Goal: Transaction & Acquisition: Purchase product/service

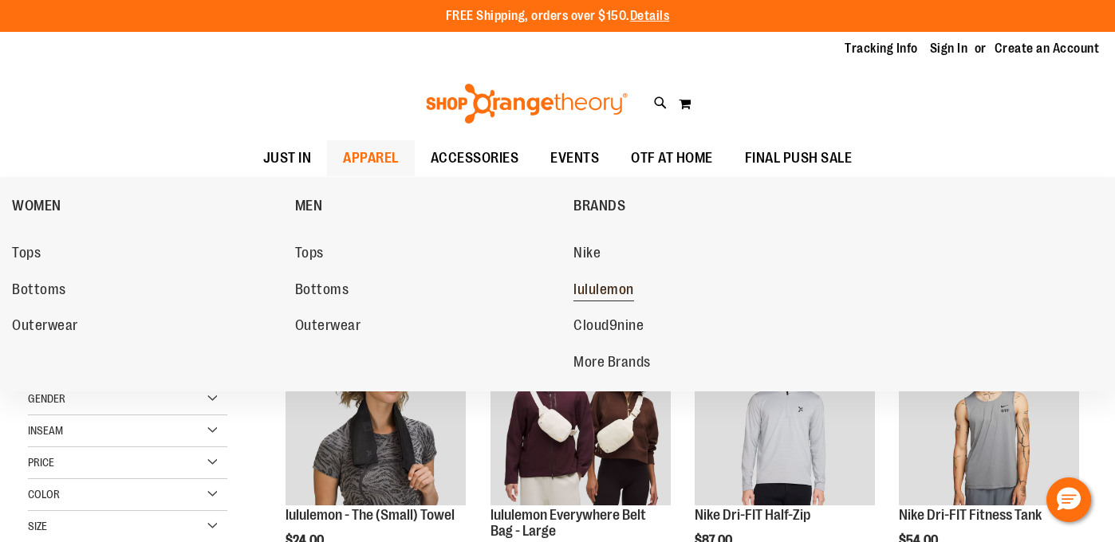
click at [599, 289] on span "lululemon" at bounding box center [603, 291] width 61 height 20
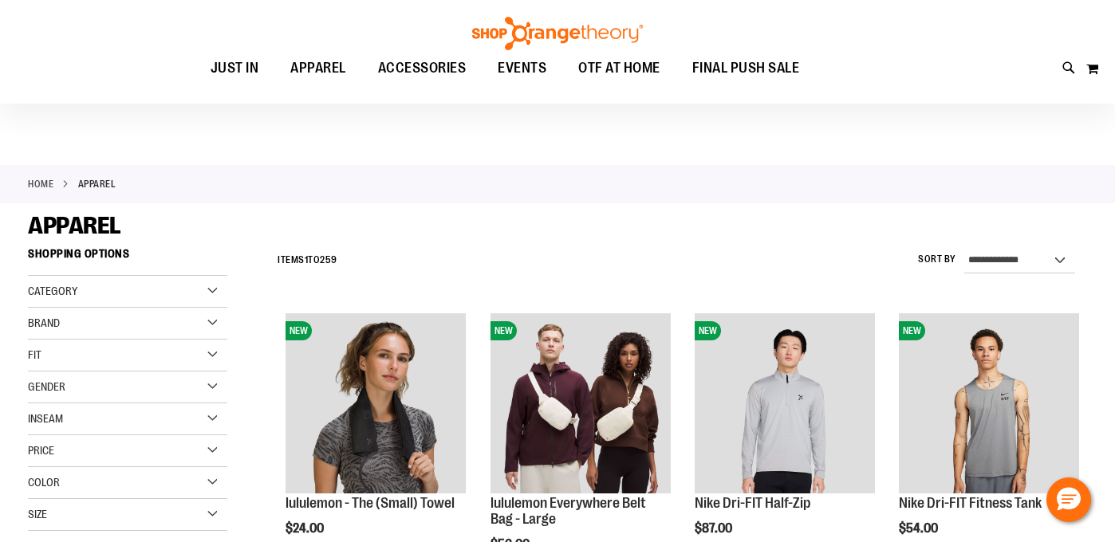
scroll to position [20, 0]
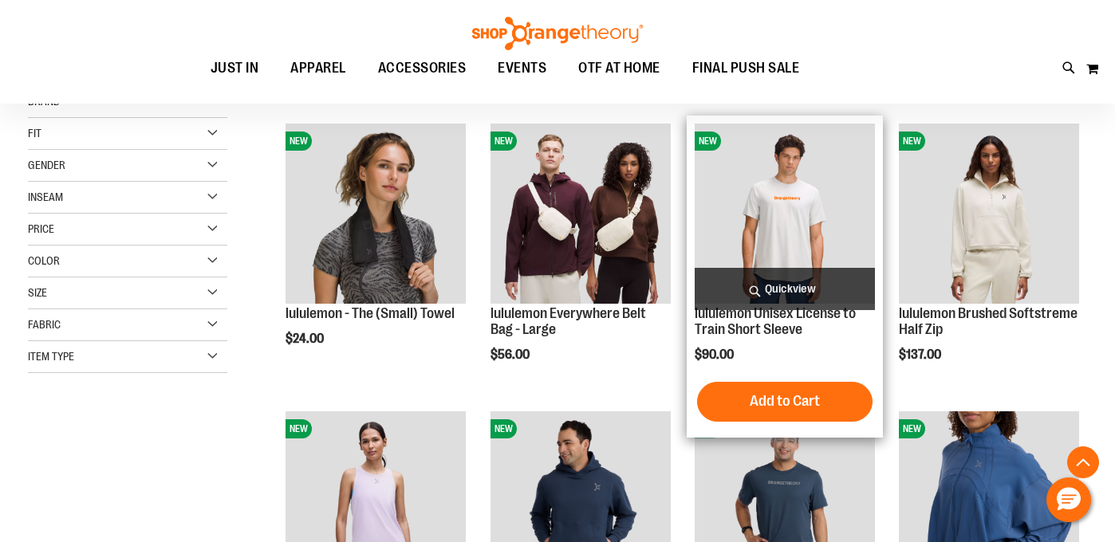
scroll to position [403, 0]
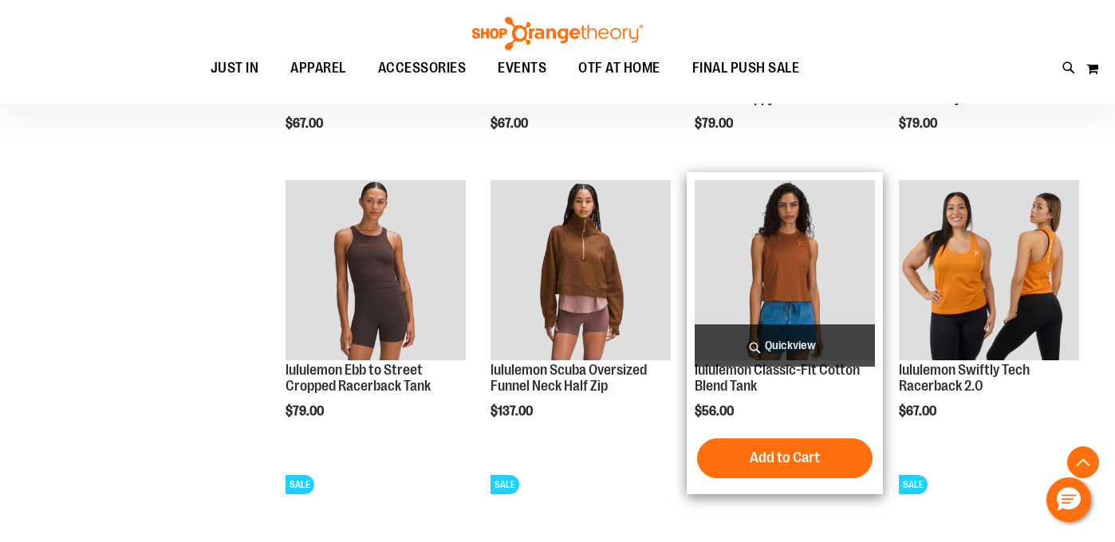
scroll to position [1360, 0]
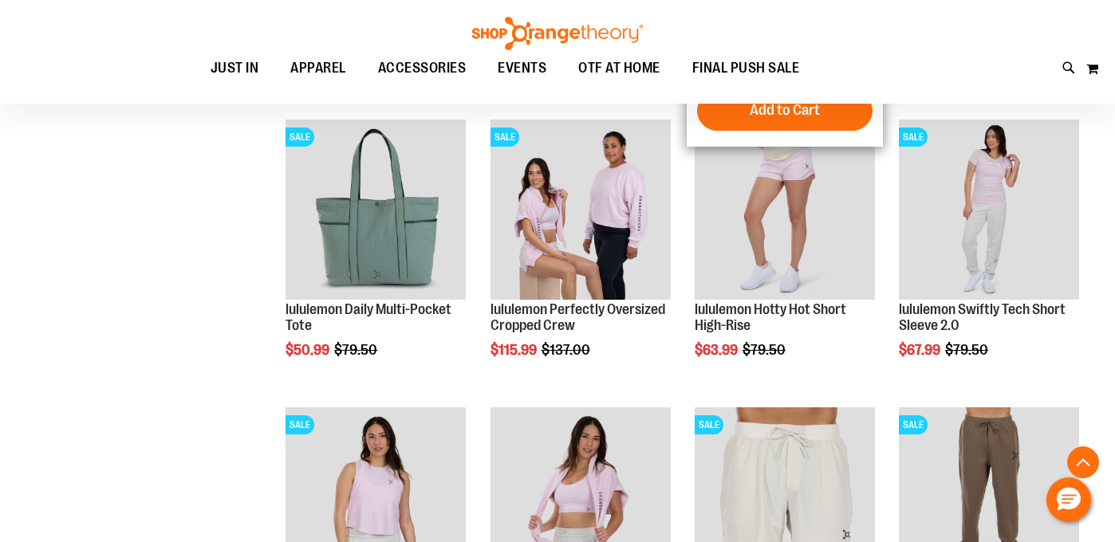
scroll to position [1318, 0]
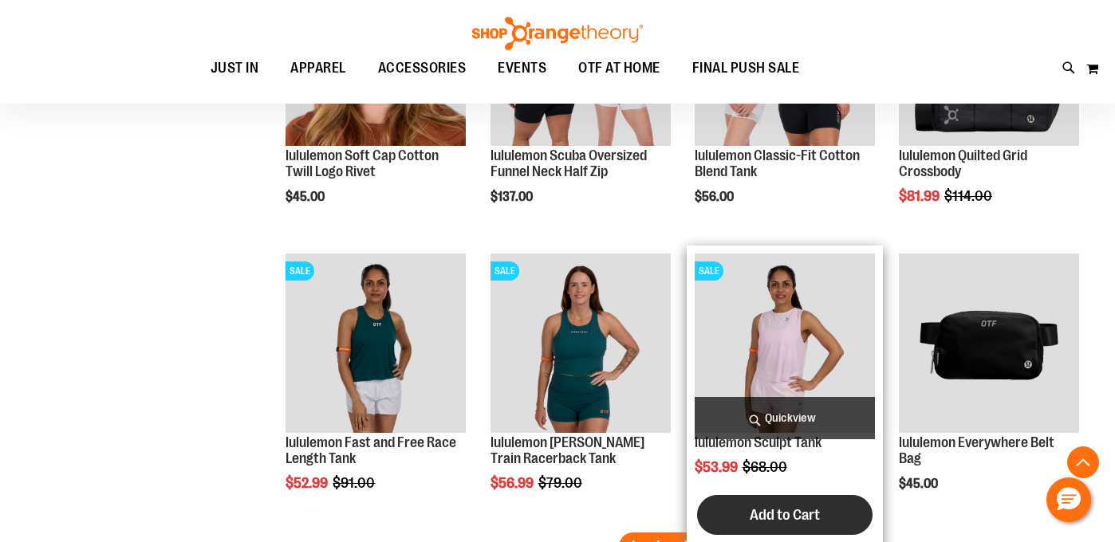
scroll to position [2438, 0]
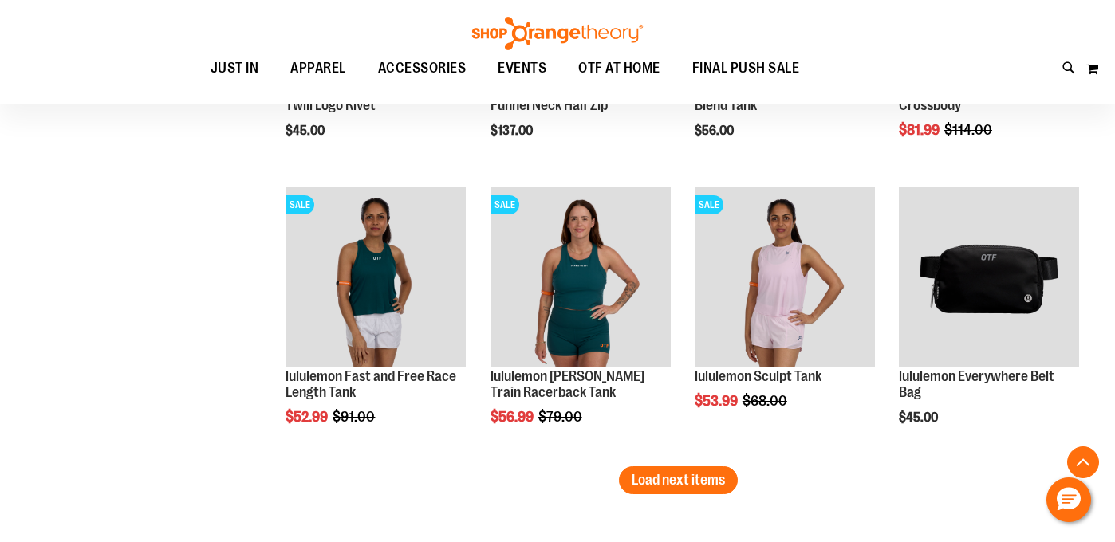
click at [659, 483] on span "Load next items" at bounding box center [678, 480] width 93 height 16
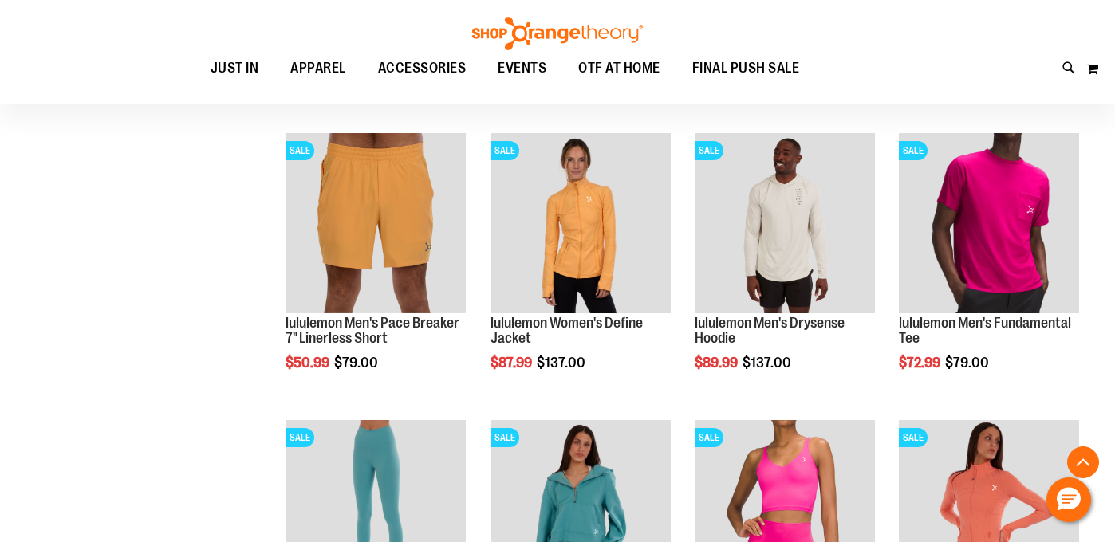
scroll to position [3291, 0]
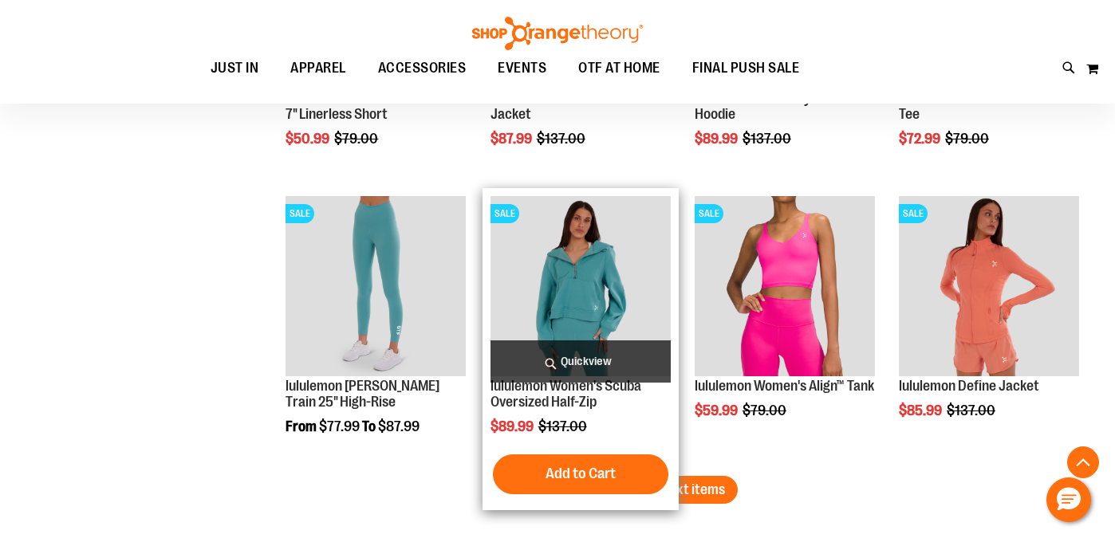
click at [637, 346] on span "Quickview" at bounding box center [580, 361] width 180 height 42
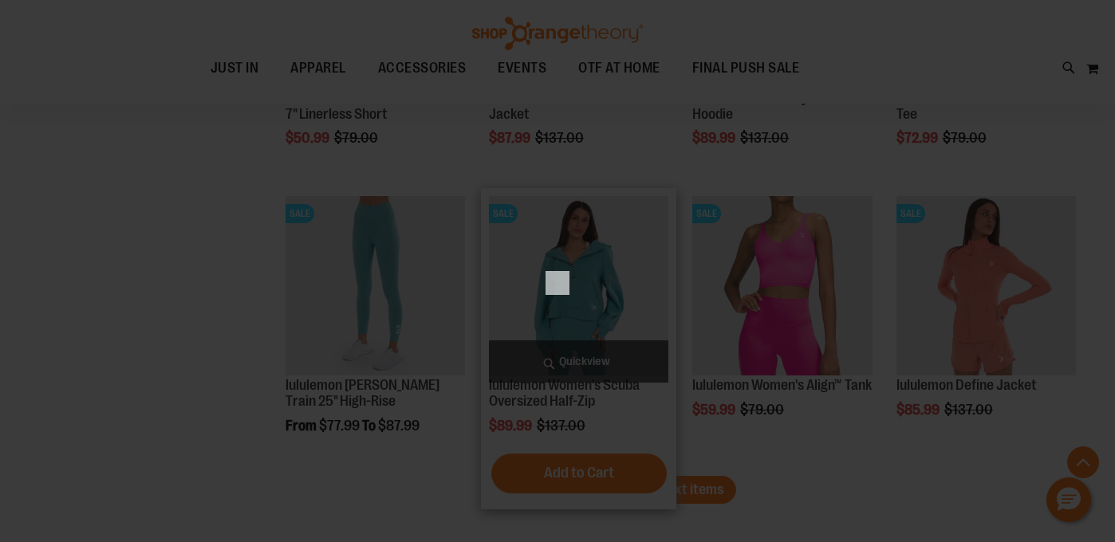
scroll to position [0, 0]
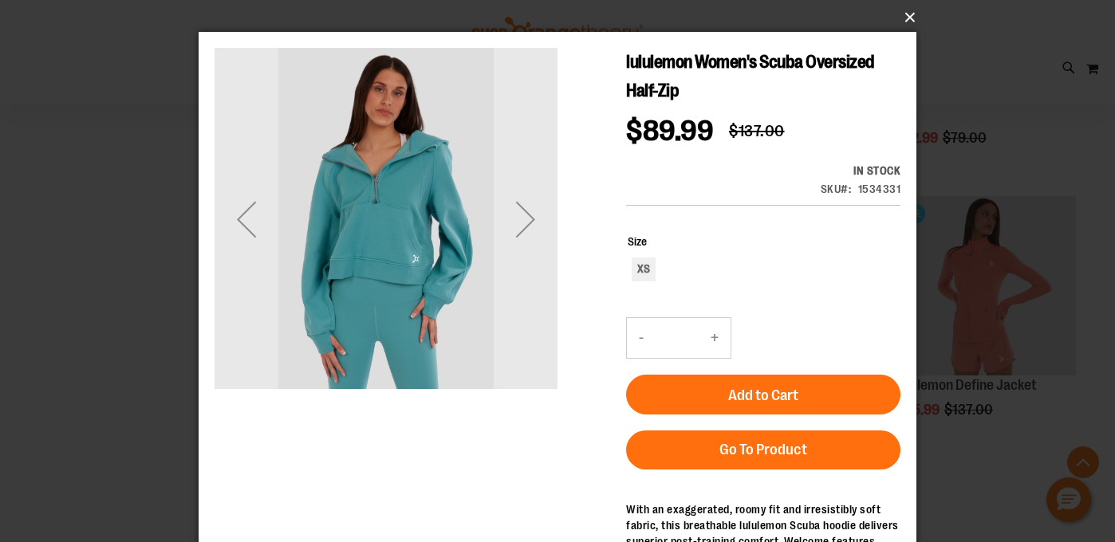
click at [907, 15] on button "×" at bounding box center [562, 17] width 718 height 35
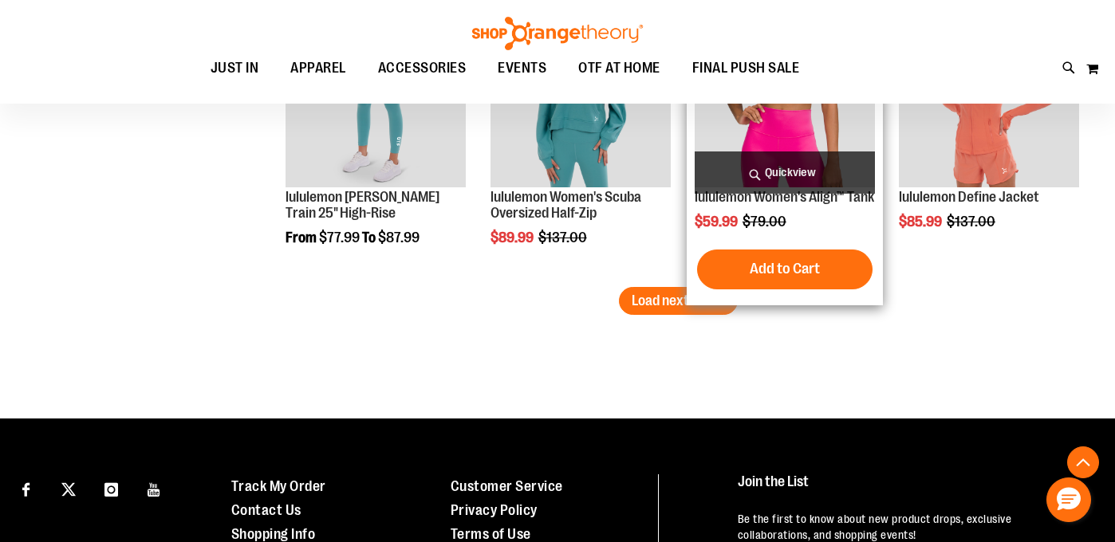
scroll to position [3471, 0]
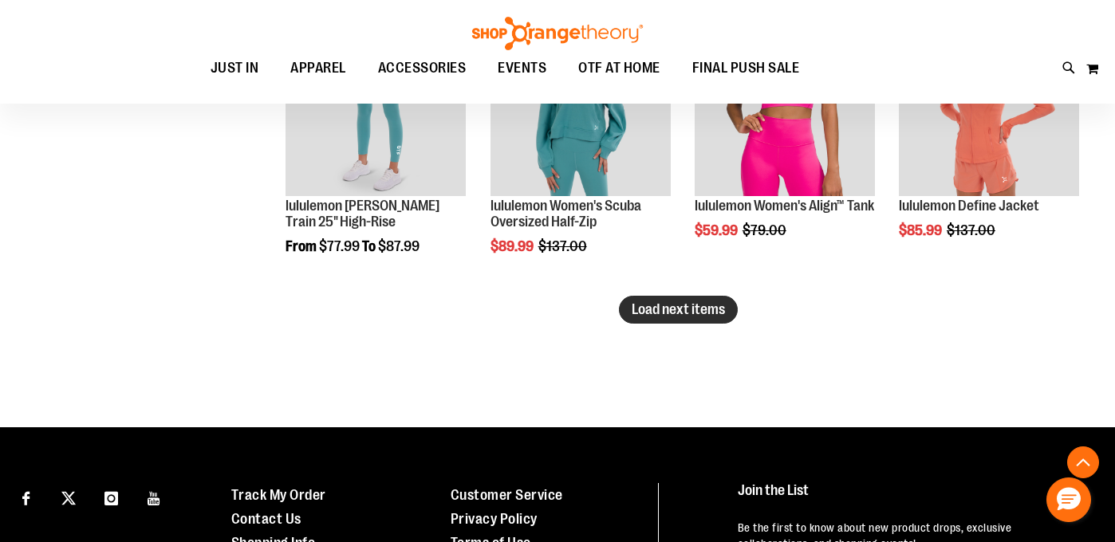
click at [661, 303] on span "Load next items" at bounding box center [678, 309] width 93 height 16
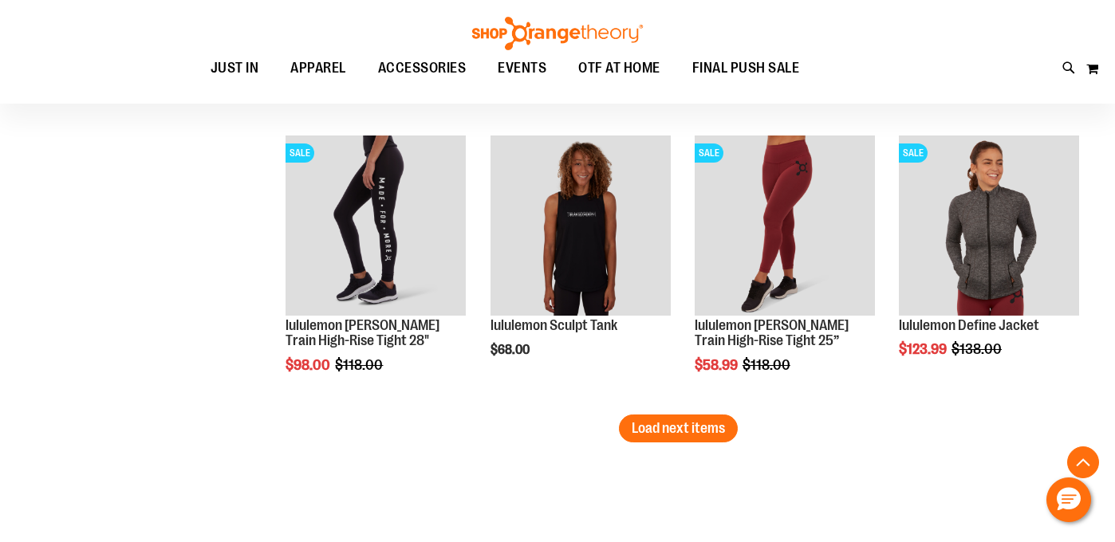
scroll to position [4211, 0]
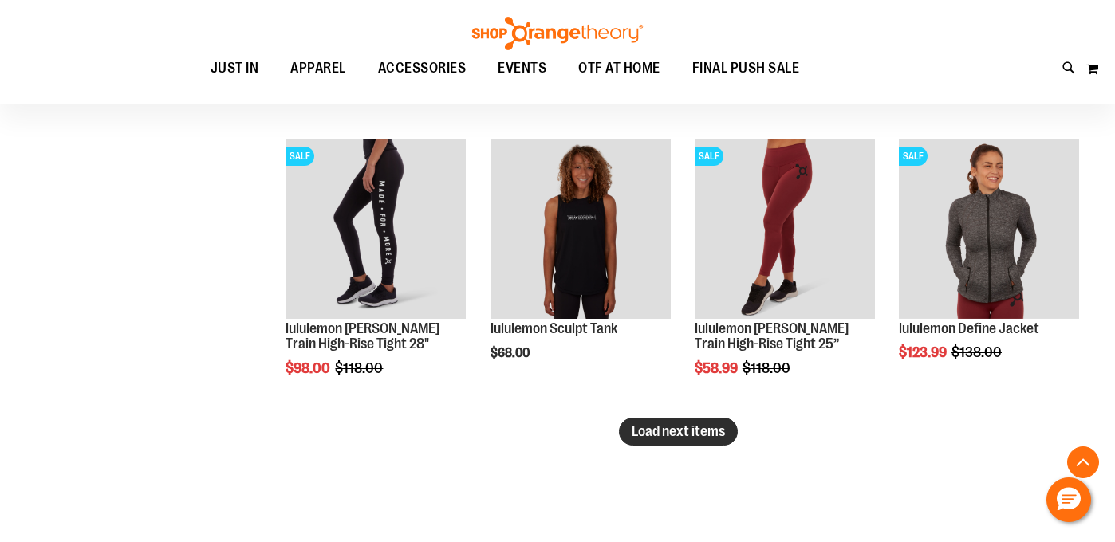
click at [649, 418] on button "Load next items" at bounding box center [678, 432] width 119 height 28
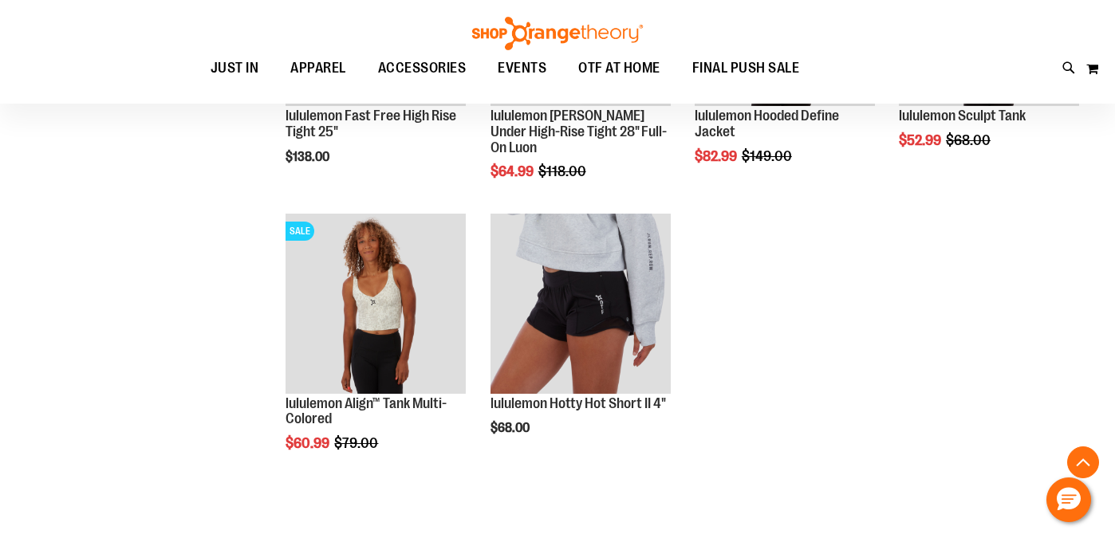
scroll to position [4708, 0]
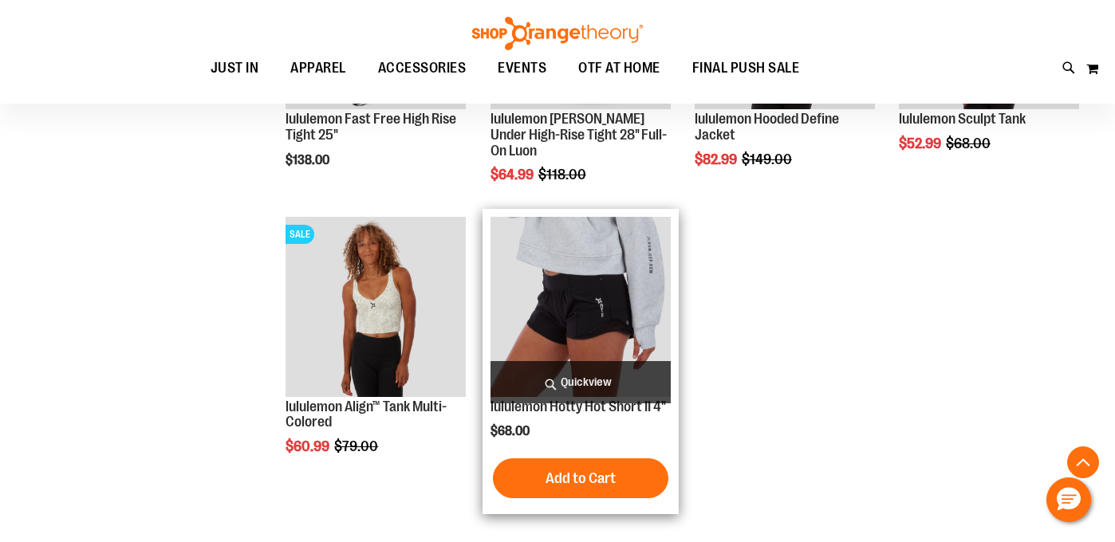
click at [561, 371] on span "Quickview" at bounding box center [580, 382] width 180 height 42
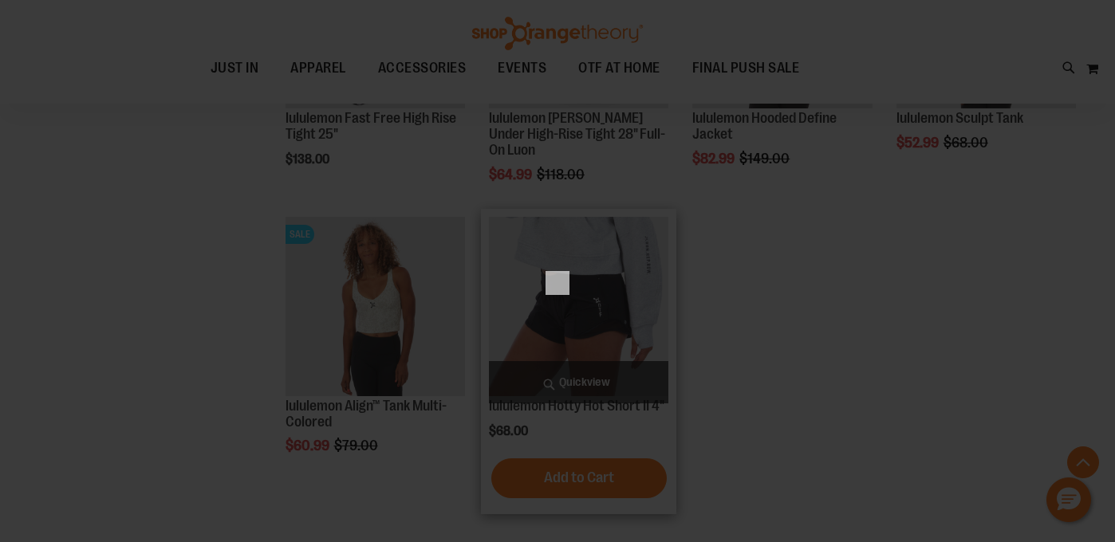
scroll to position [0, 0]
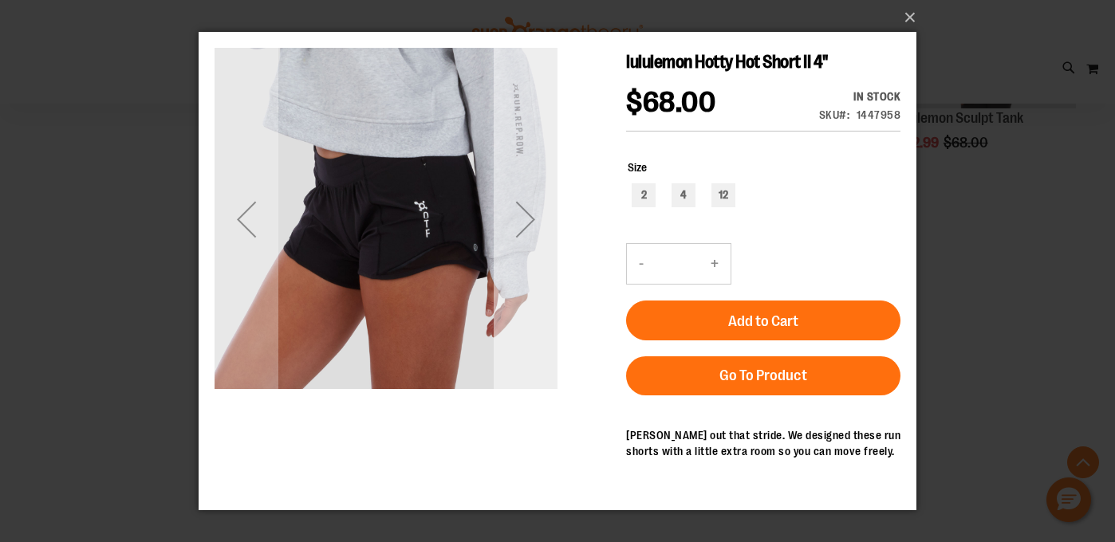
click at [526, 230] on div "Next" at bounding box center [526, 219] width 64 height 64
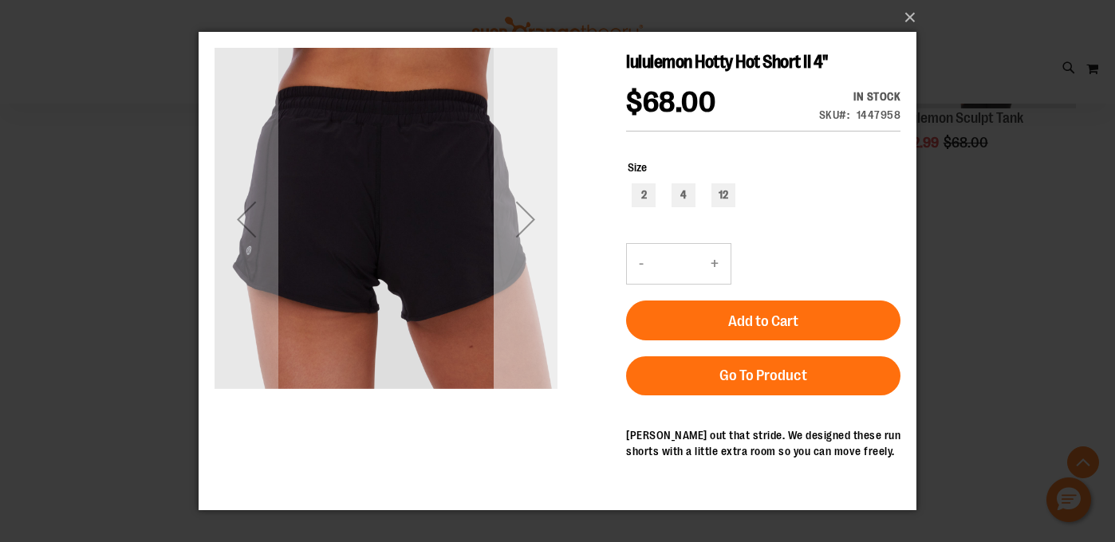
click at [526, 229] on div "Next" at bounding box center [526, 219] width 64 height 64
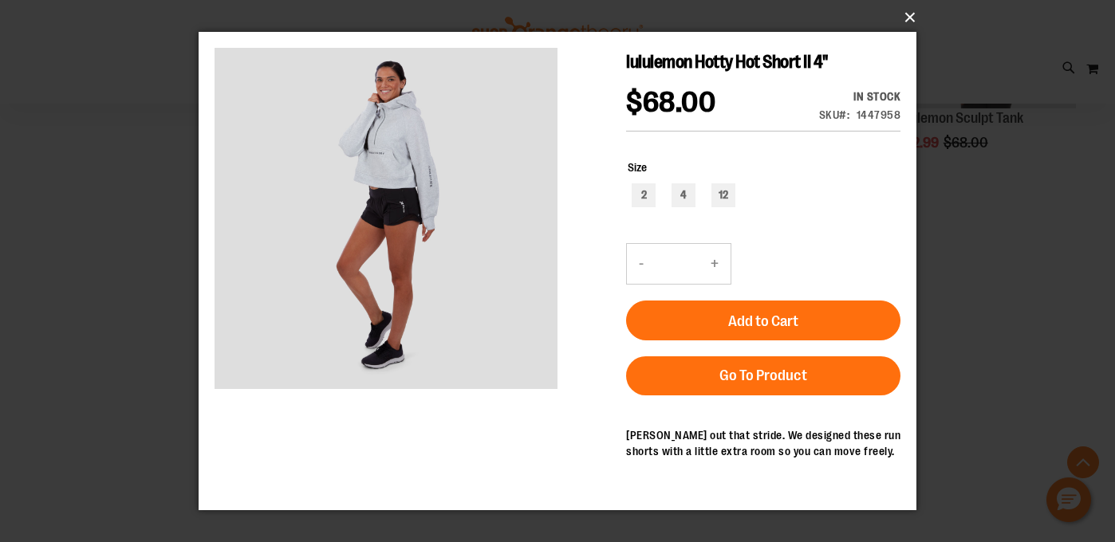
click at [908, 18] on button "×" at bounding box center [562, 17] width 718 height 35
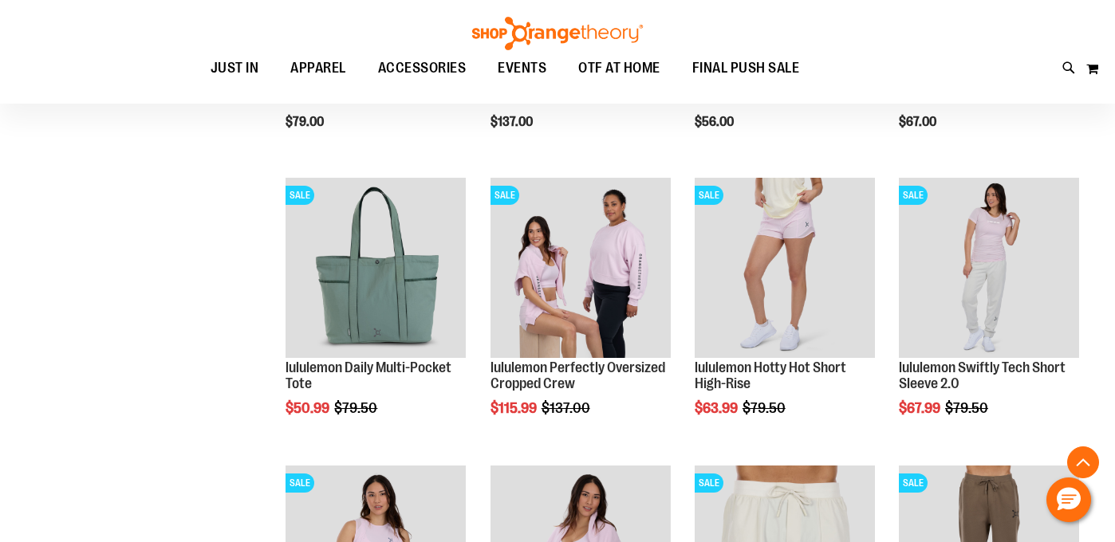
scroll to position [573, 0]
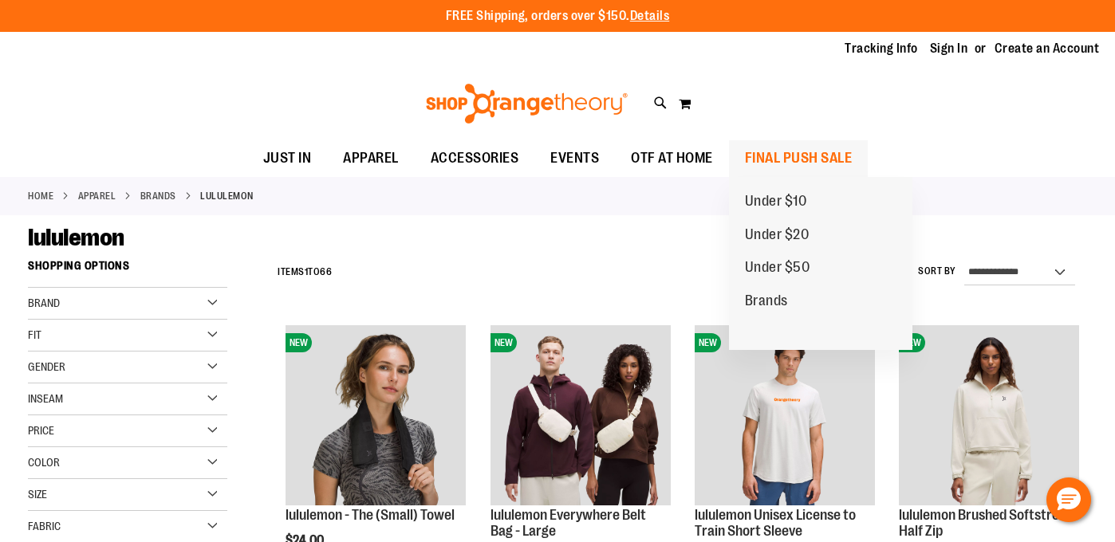
click at [777, 153] on span "FINAL PUSH SALE" at bounding box center [799, 158] width 108 height 36
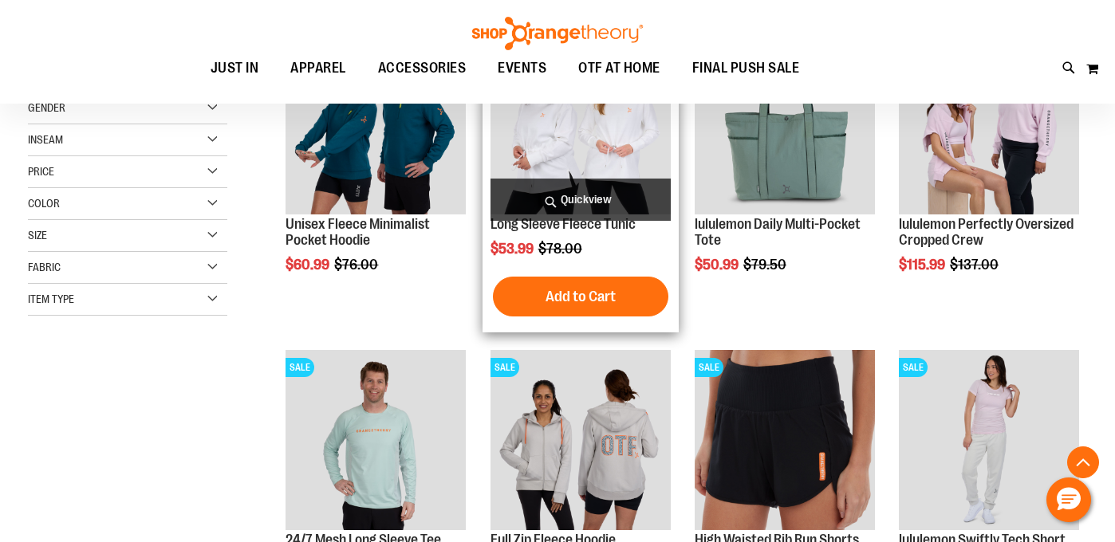
scroll to position [546, 0]
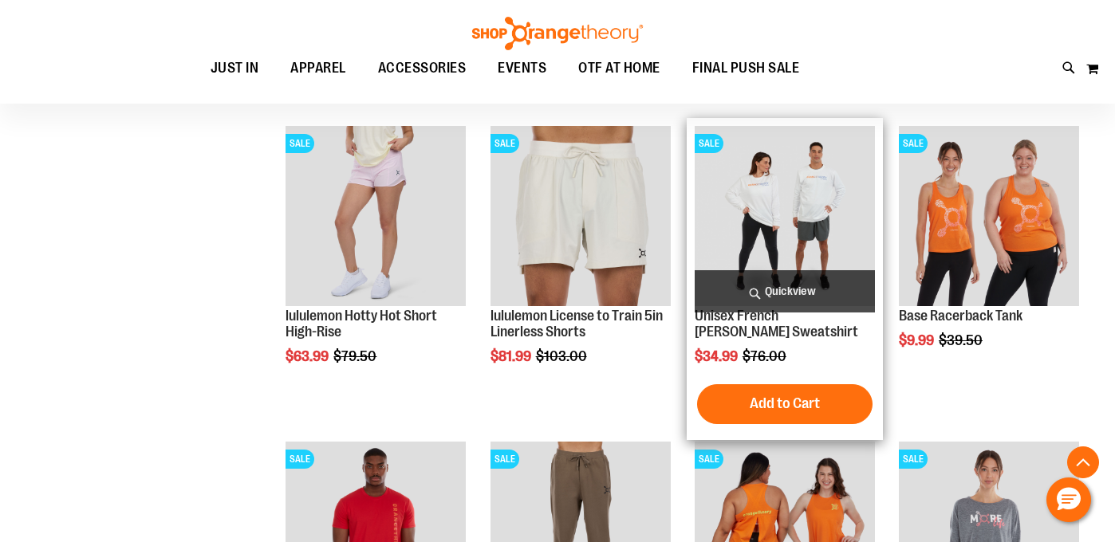
scroll to position [1458, 0]
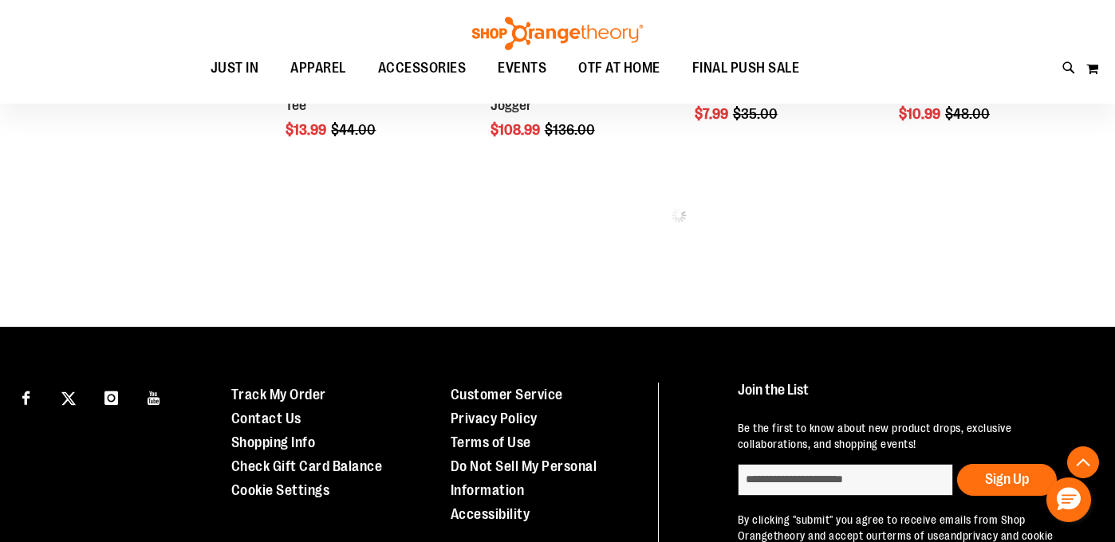
scroll to position [1752, 0]
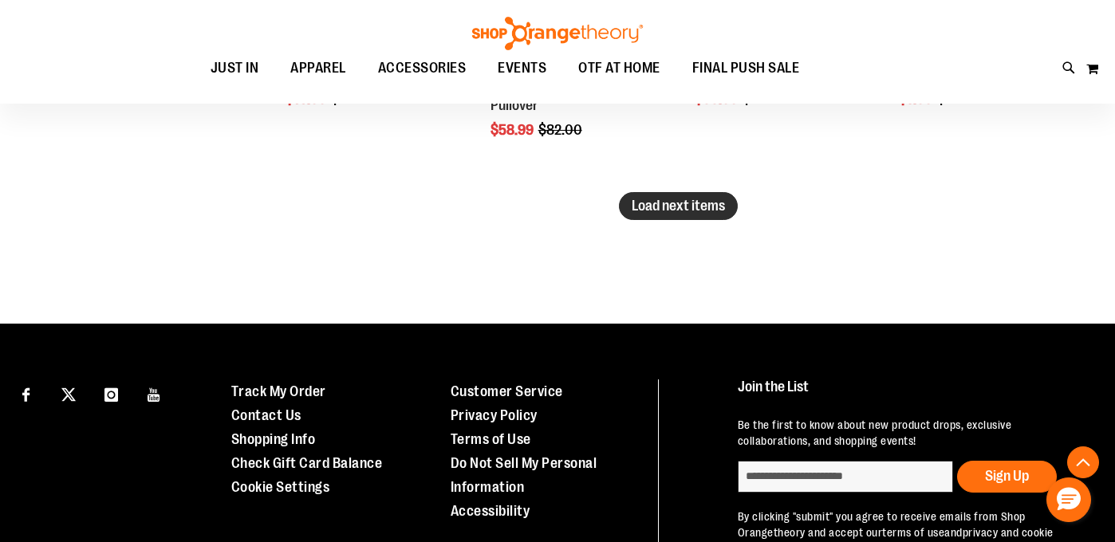
scroll to position [2967, 0]
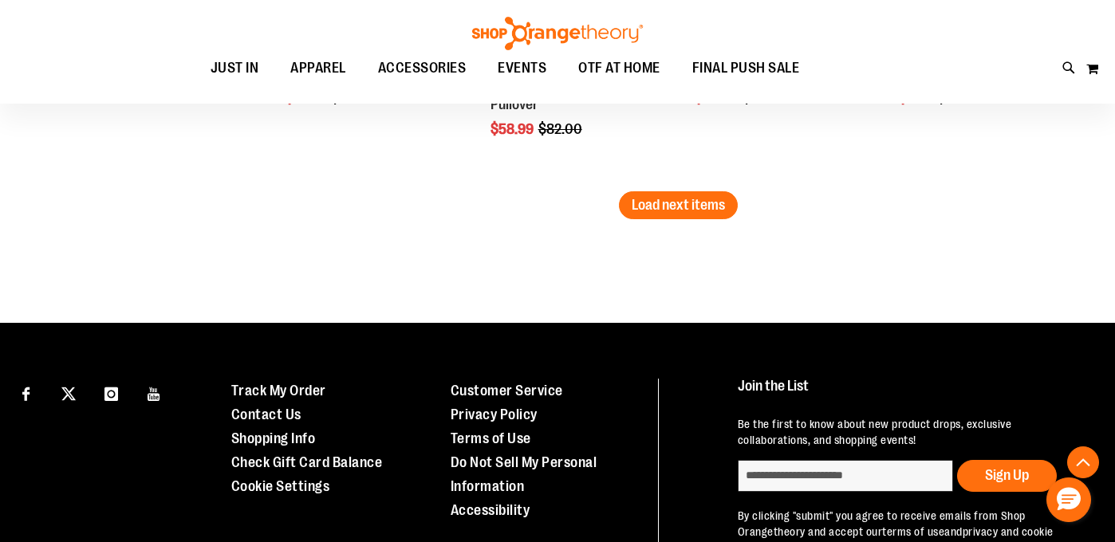
click at [645, 218] on button "Load next items" at bounding box center [678, 205] width 119 height 28
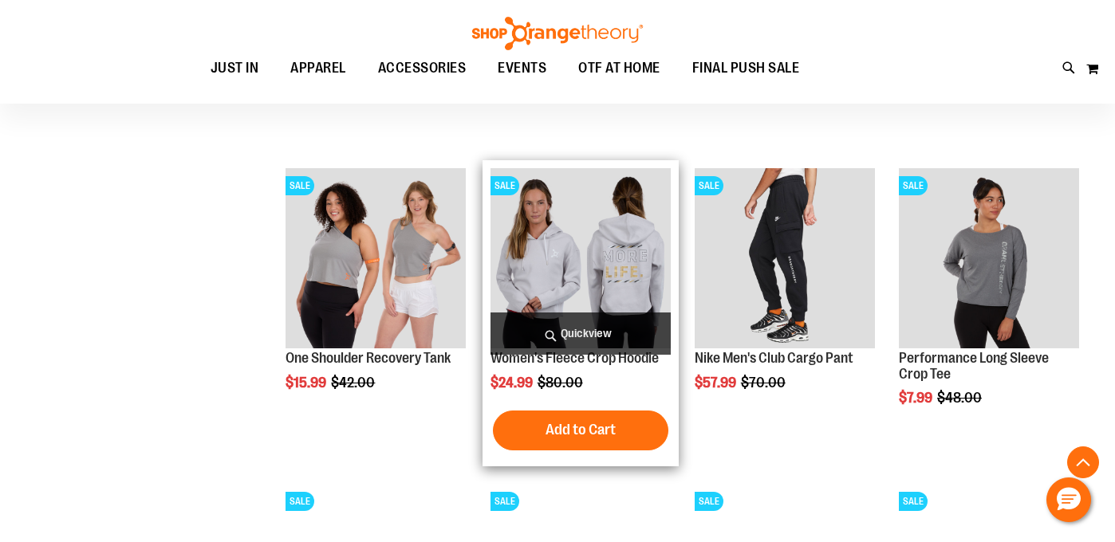
scroll to position [3696, 0]
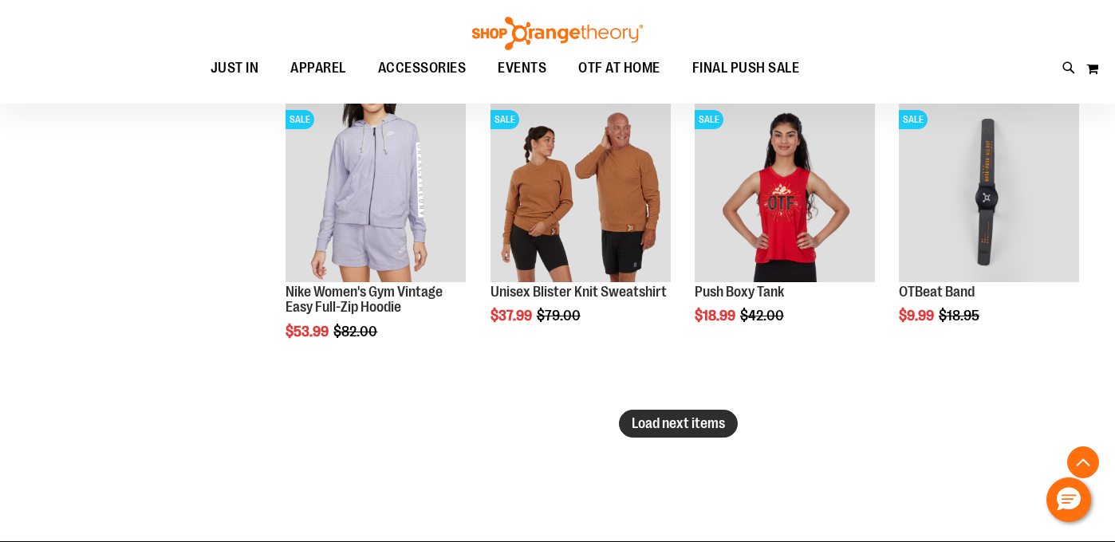
click at [660, 425] on span "Load next items" at bounding box center [678, 423] width 93 height 16
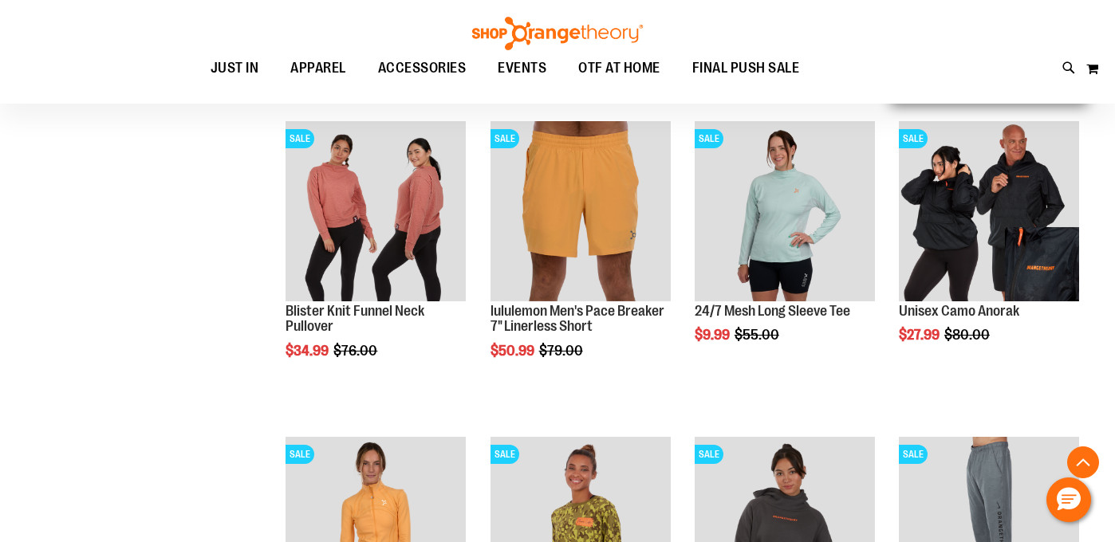
scroll to position [4655, 0]
